Goal: Find specific page/section: Find specific page/section

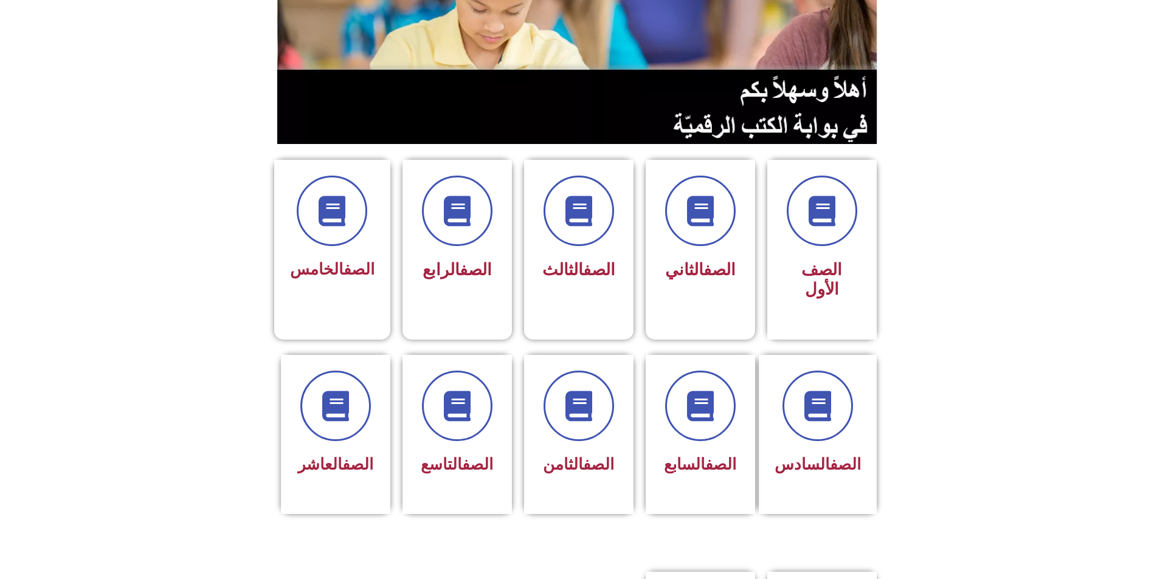
scroll to position [182, 0]
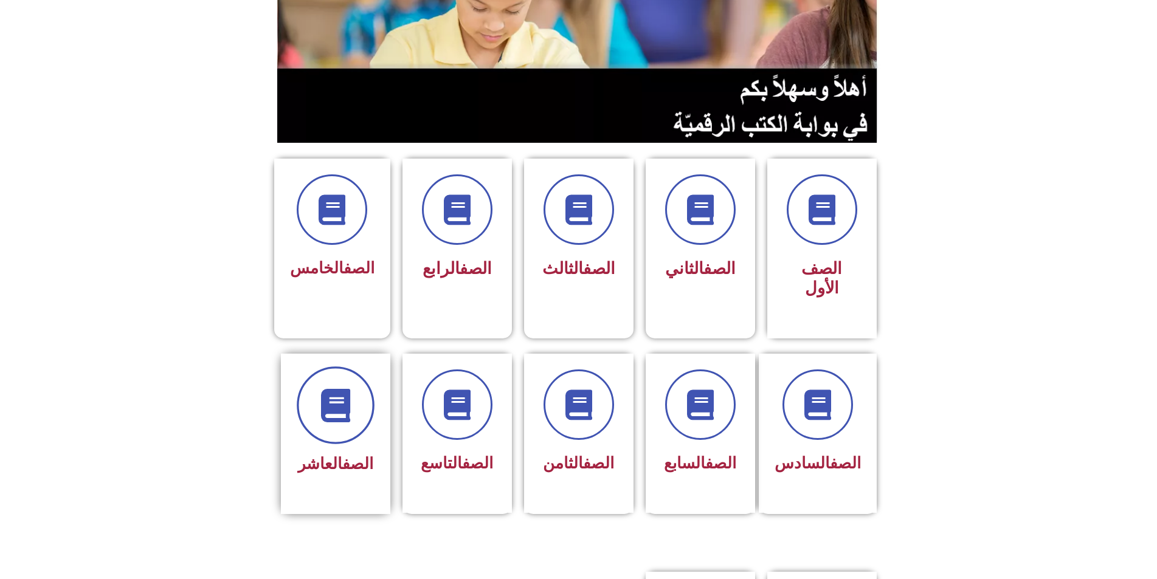
click at [328, 389] on icon at bounding box center [335, 405] width 33 height 33
click at [350, 389] on icon at bounding box center [335, 405] width 33 height 33
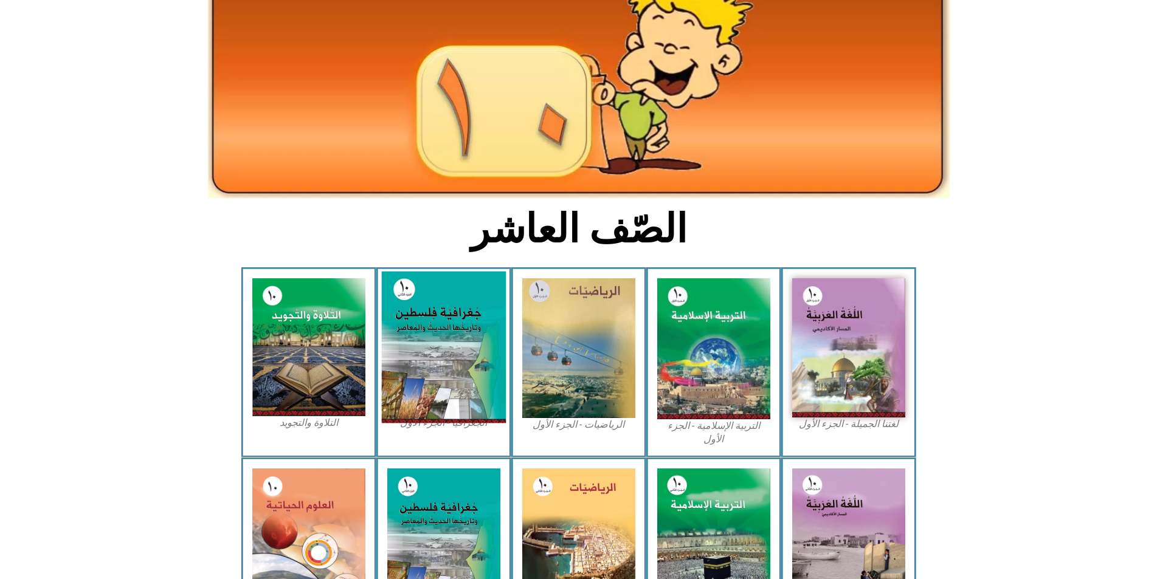
scroll to position [122, 0]
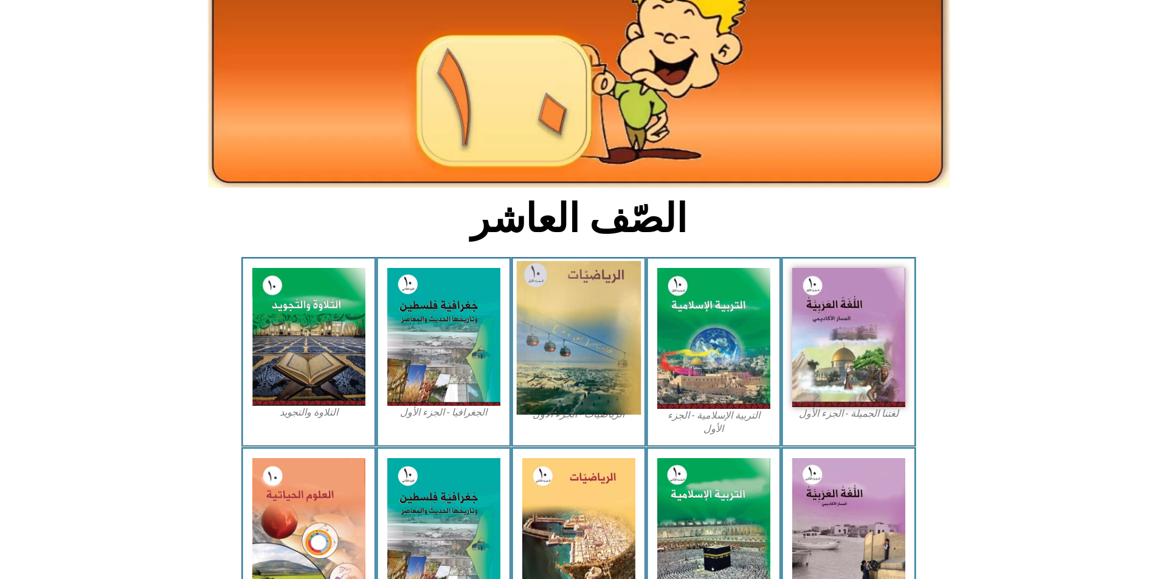
click at [567, 320] on img at bounding box center [578, 338] width 125 height 154
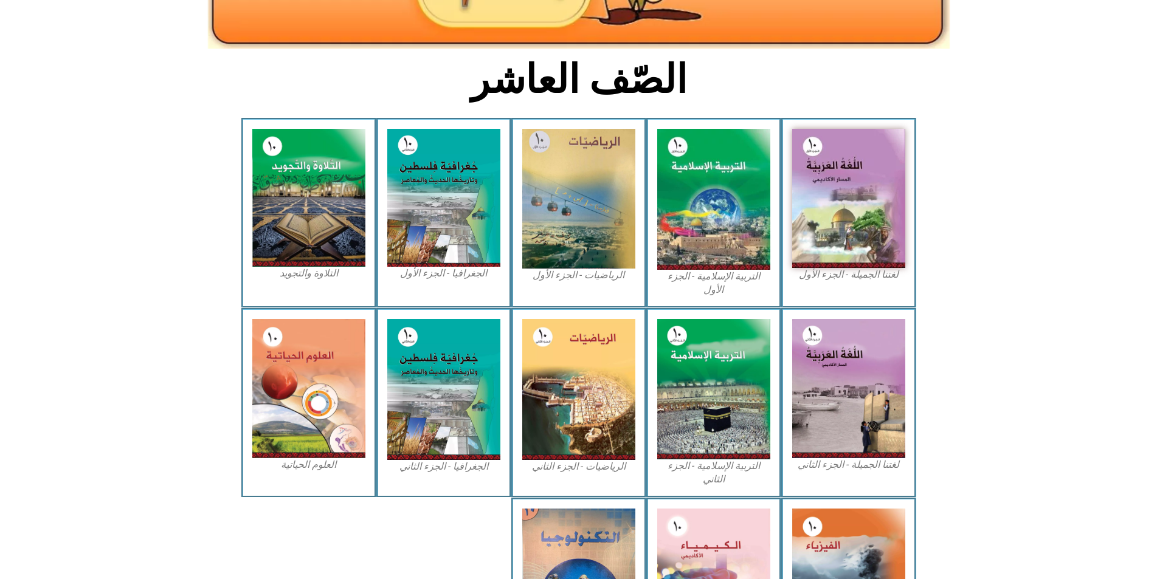
scroll to position [304, 0]
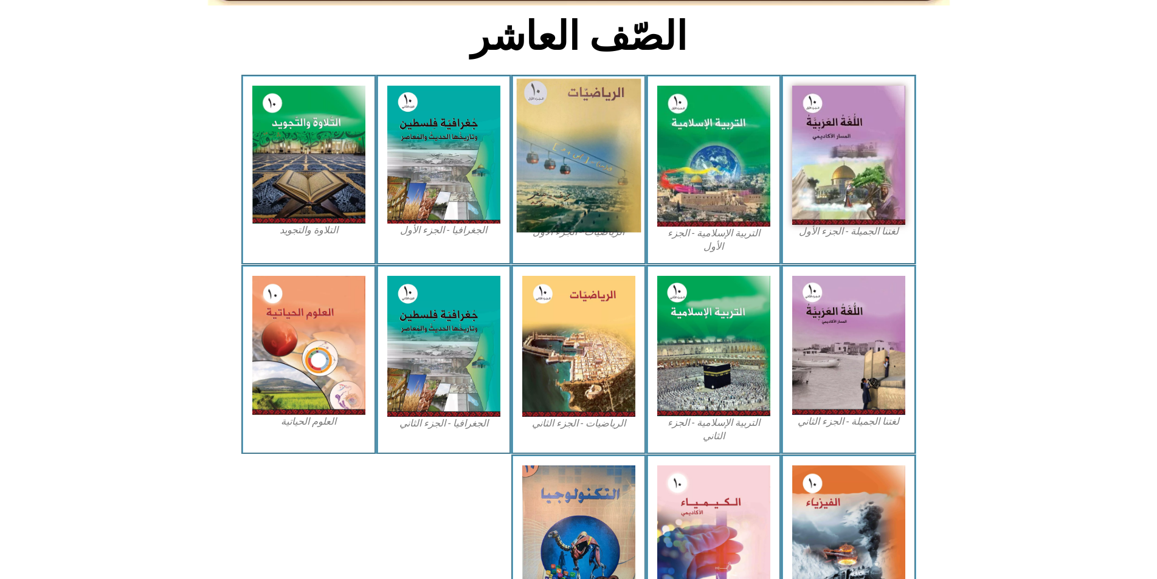
click at [582, 156] on img at bounding box center [578, 156] width 125 height 154
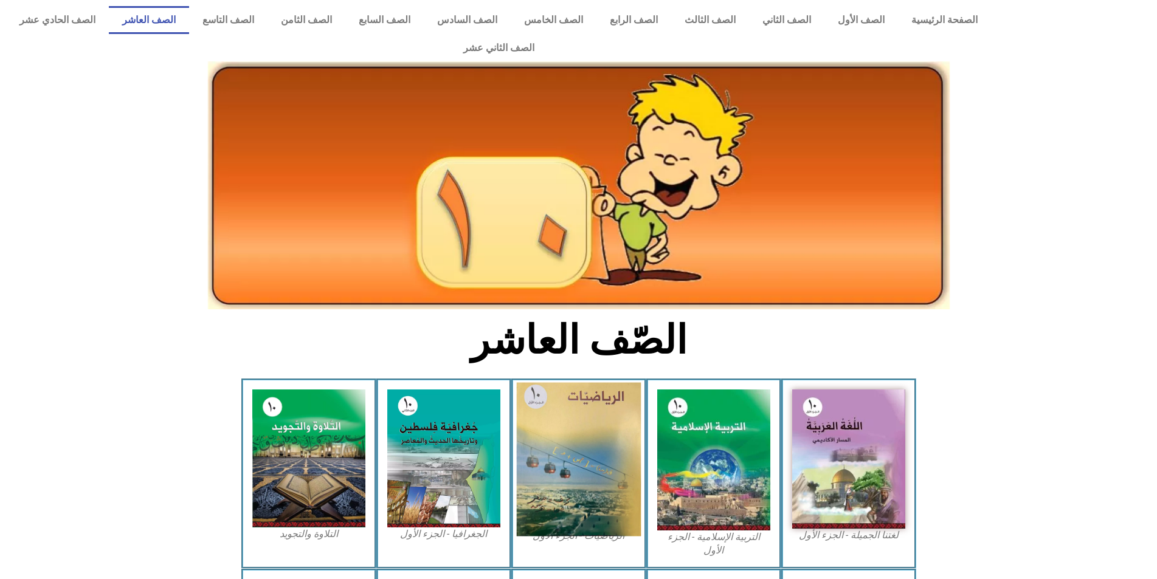
click at [570, 412] on img at bounding box center [578, 460] width 125 height 154
